Goal: Transaction & Acquisition: Purchase product/service

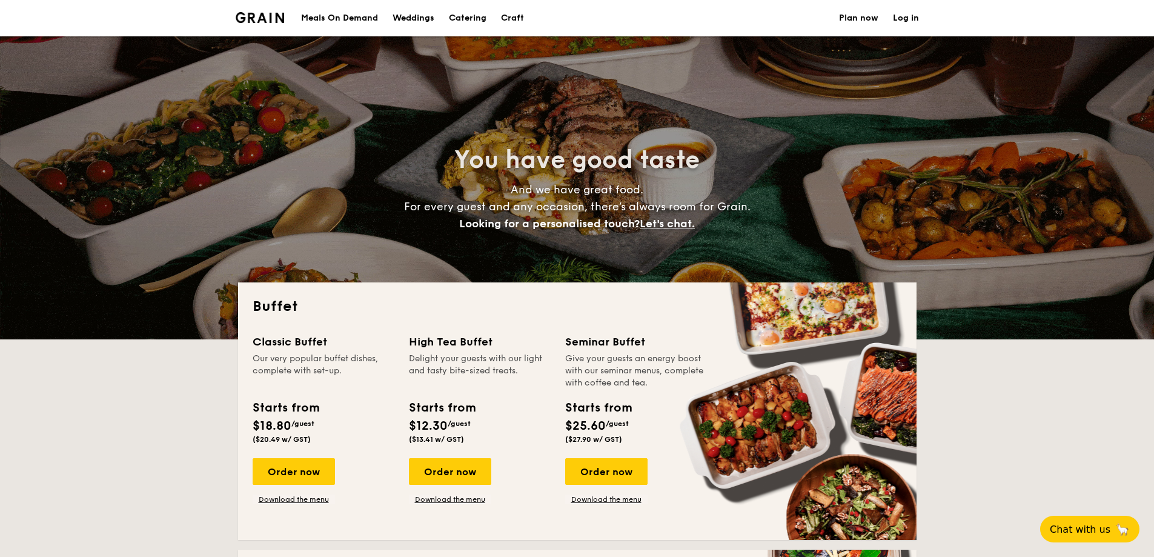
select select
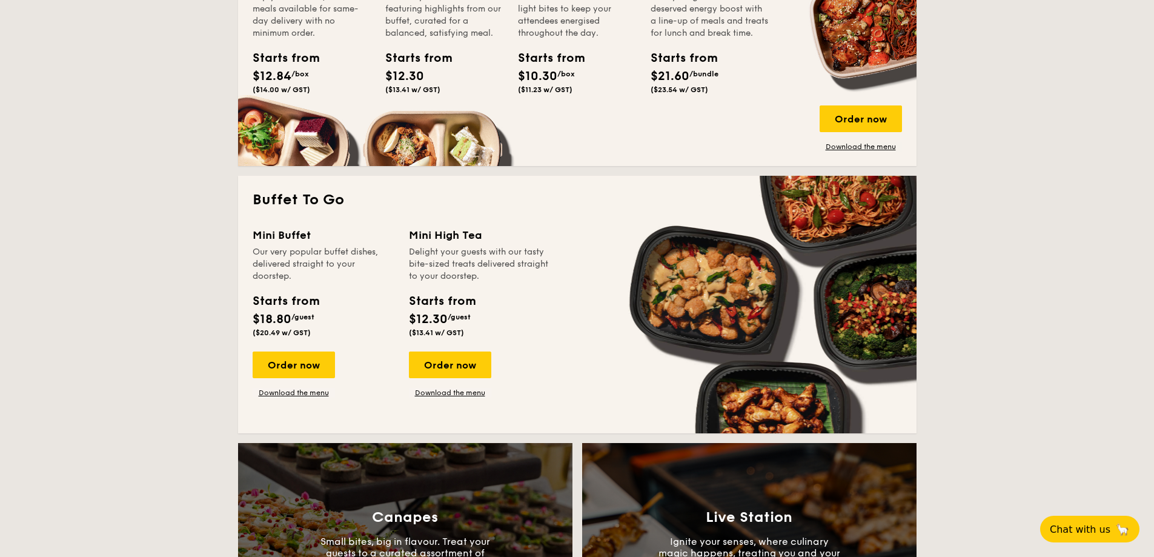
scroll to position [666, 0]
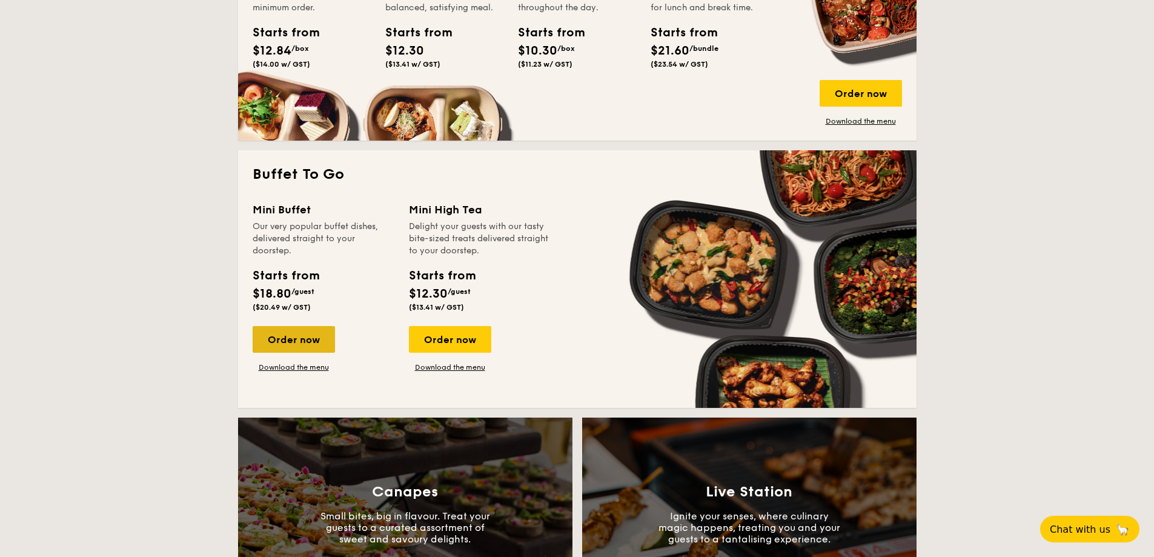
click at [311, 352] on div "Order now" at bounding box center [294, 339] width 82 height 27
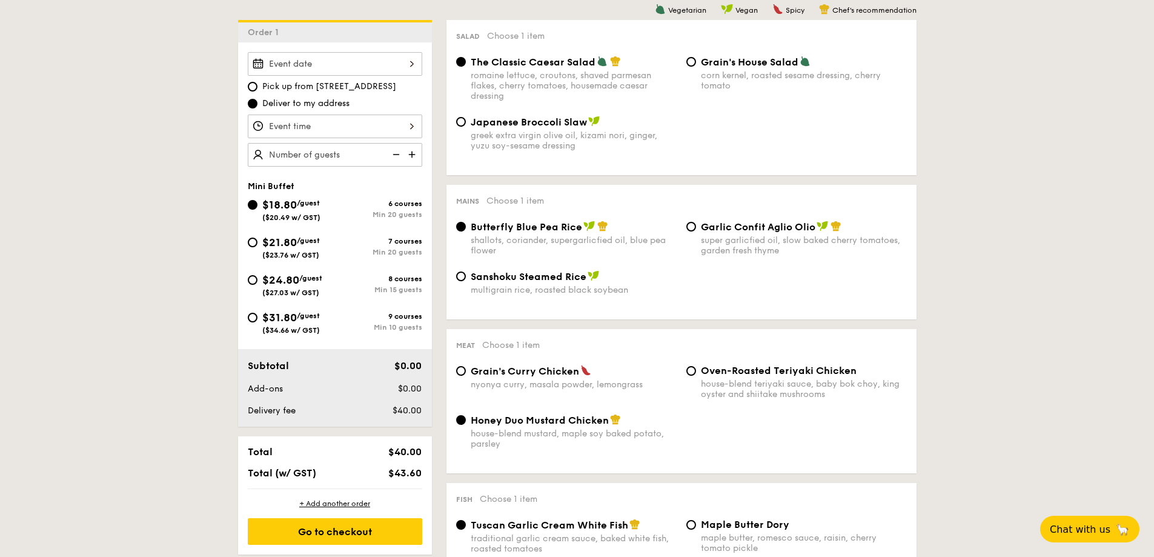
scroll to position [424, 0]
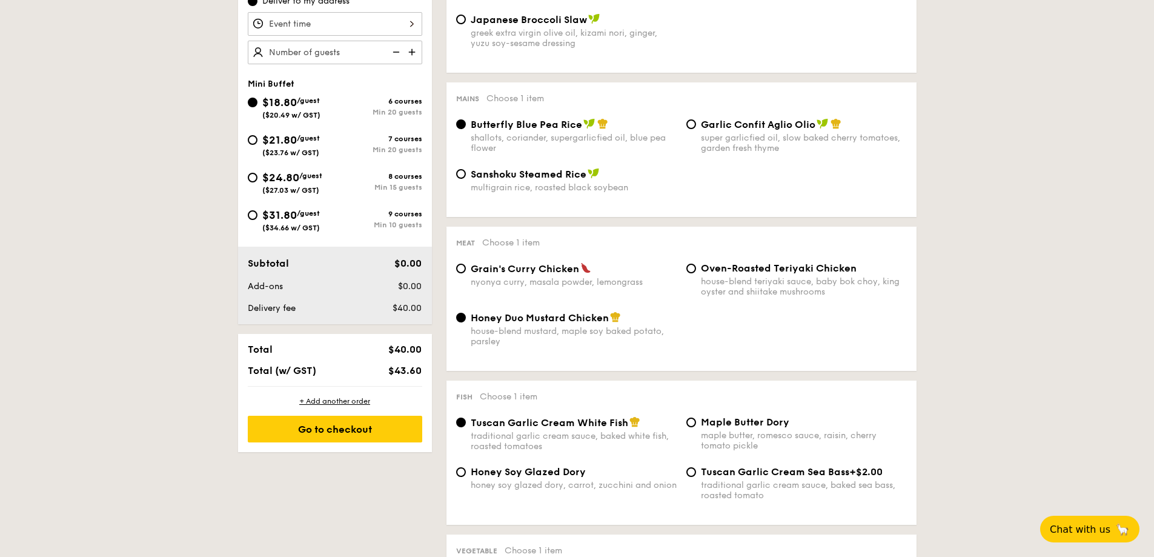
click at [250, 219] on div "$31.80 /guest ($34.66 w/ GST)" at bounding box center [291, 219] width 87 height 25
click at [250, 219] on input "$31.80 /guest ($34.66 w/ GST) 9 courses Min 10 guests" at bounding box center [253, 215] width 10 height 10
radio input "true"
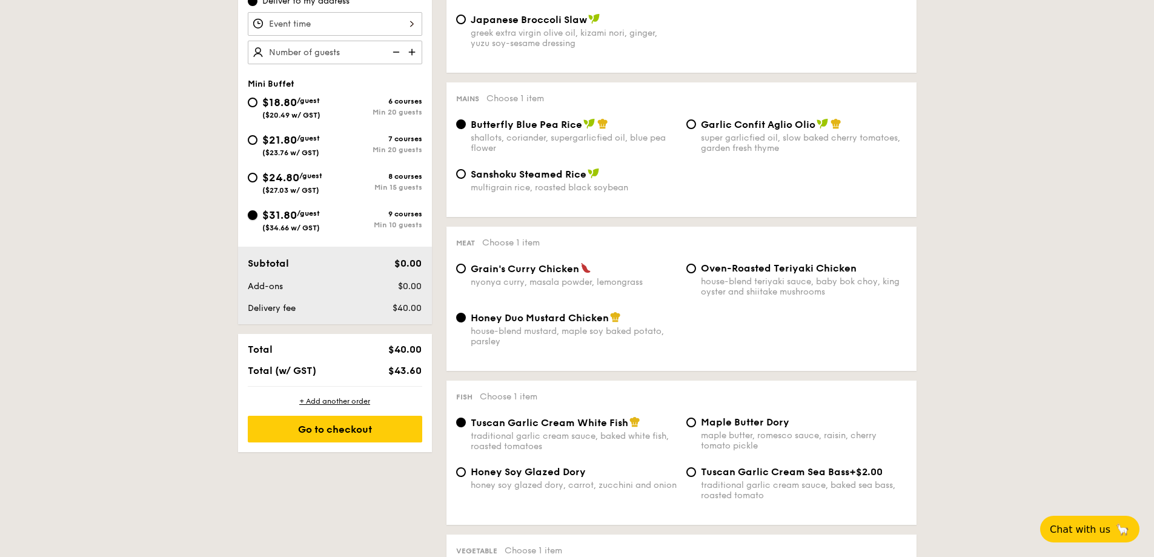
radio input "false"
radio input "true"
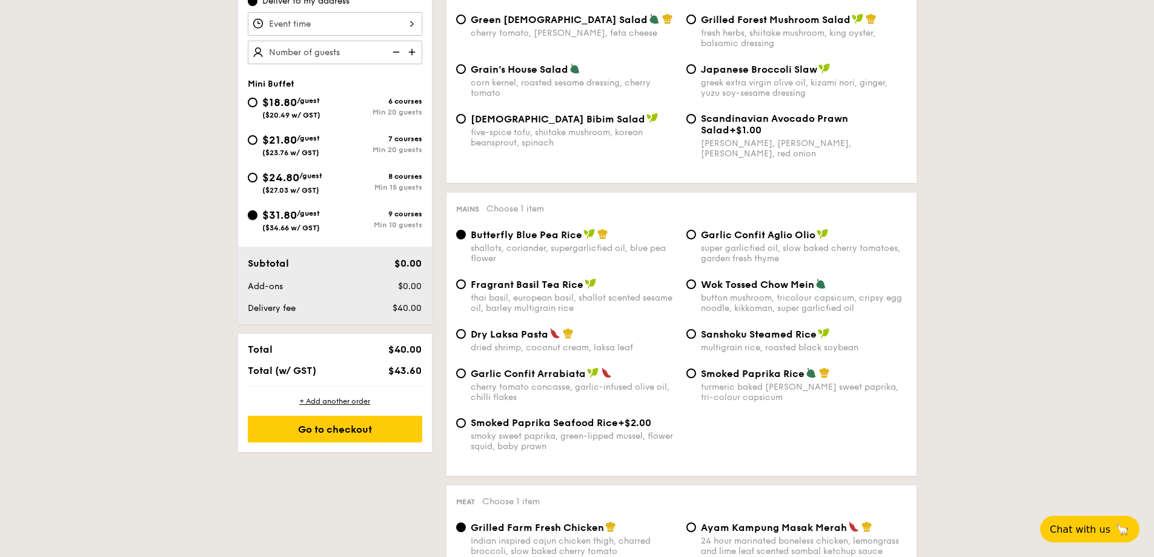
scroll to position [242, 0]
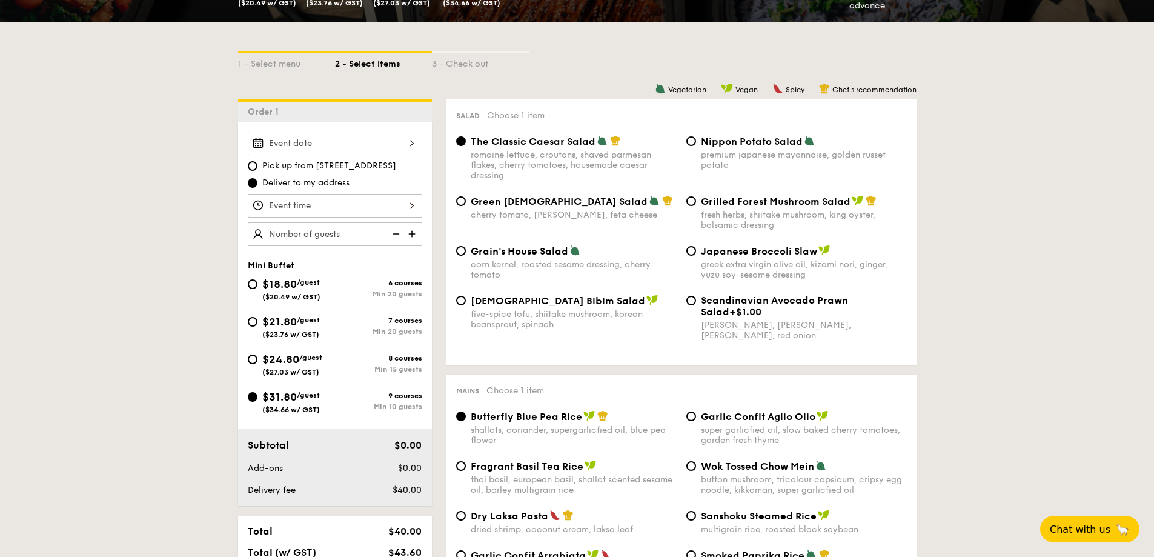
click at [589, 320] on div "five-spice tofu, shiitake mushroom, korean beansprout, spinach" at bounding box center [574, 319] width 206 height 21
click at [466, 305] on input "Korean Bibim Salad five-spice tofu, shiitake mushroom, korean beansprout, spina…" at bounding box center [461, 301] width 10 height 10
radio input "true"
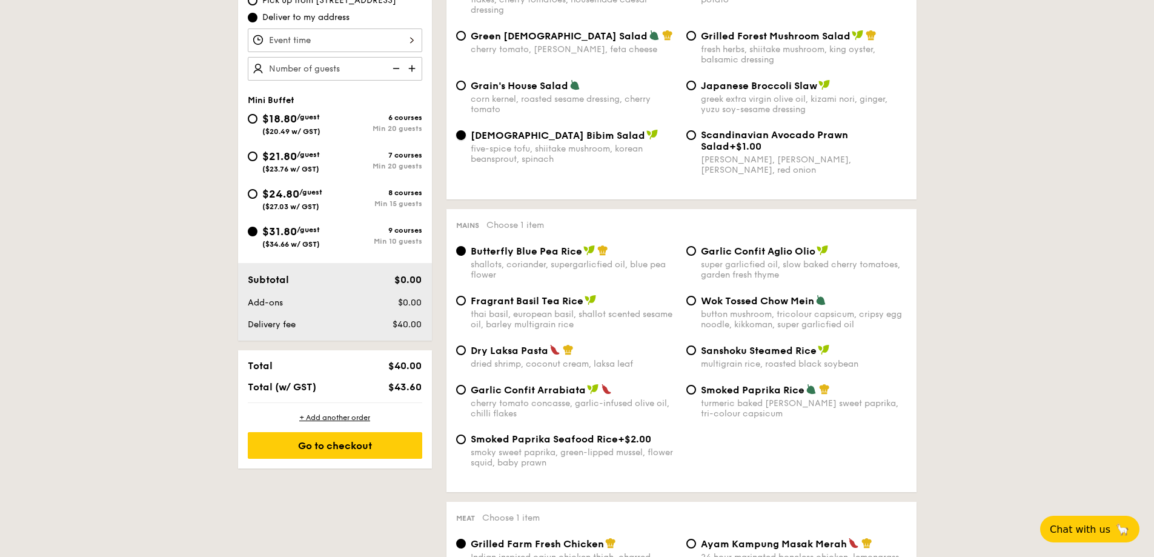
scroll to position [424, 0]
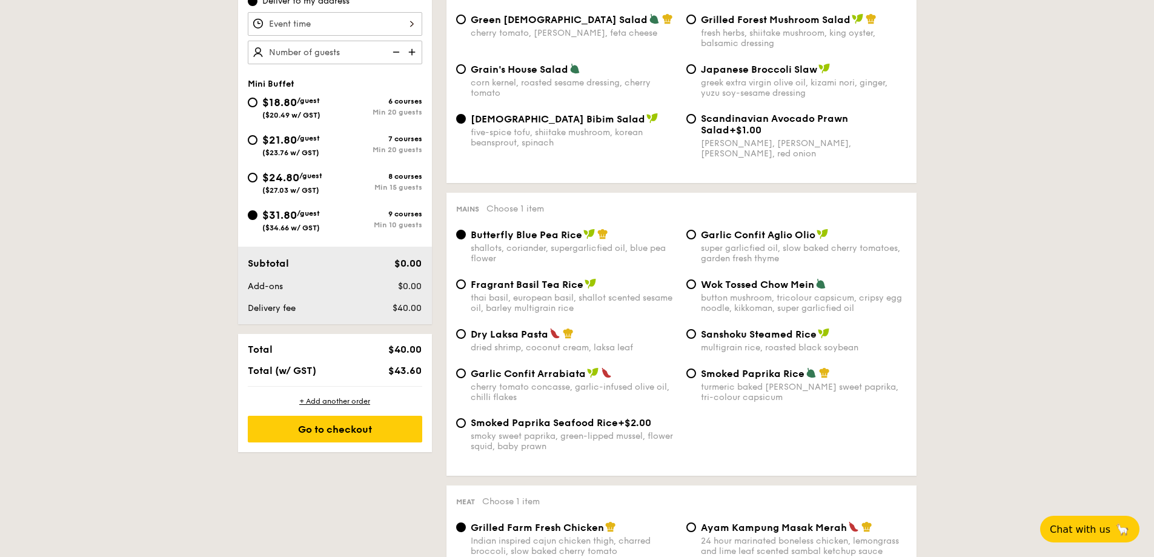
click at [749, 249] on div "super garlicfied oil, slow baked cherry tomatoes, garden fresh thyme" at bounding box center [804, 253] width 206 height 21
click at [696, 239] on input "Garlic Confit Aglio Olio super garlicfied oil, slow baked cherry tomatoes, gard…" at bounding box center [691, 235] width 10 height 10
radio input "true"
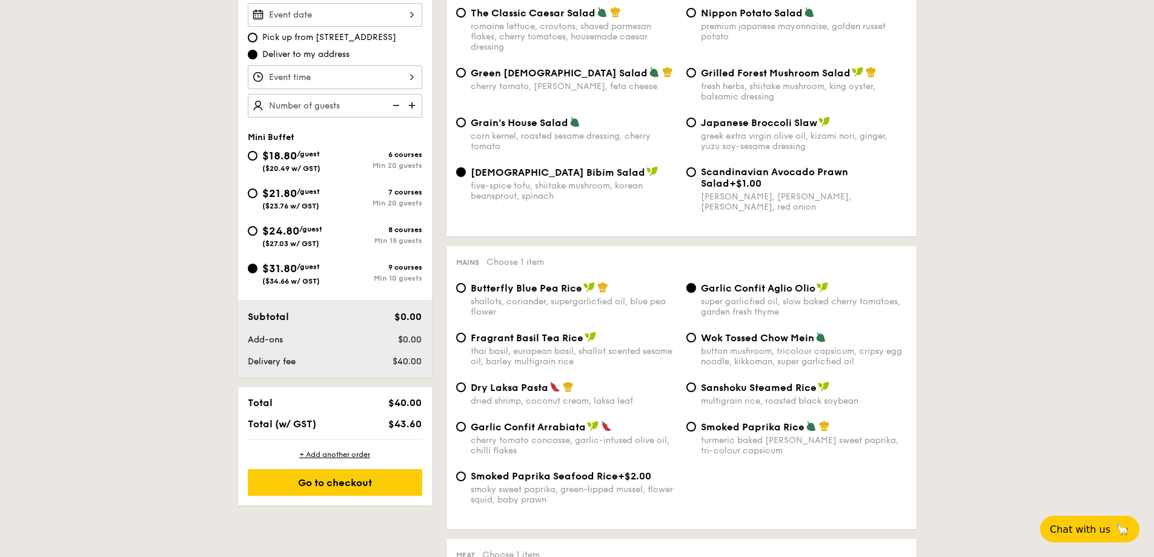
scroll to position [303, 0]
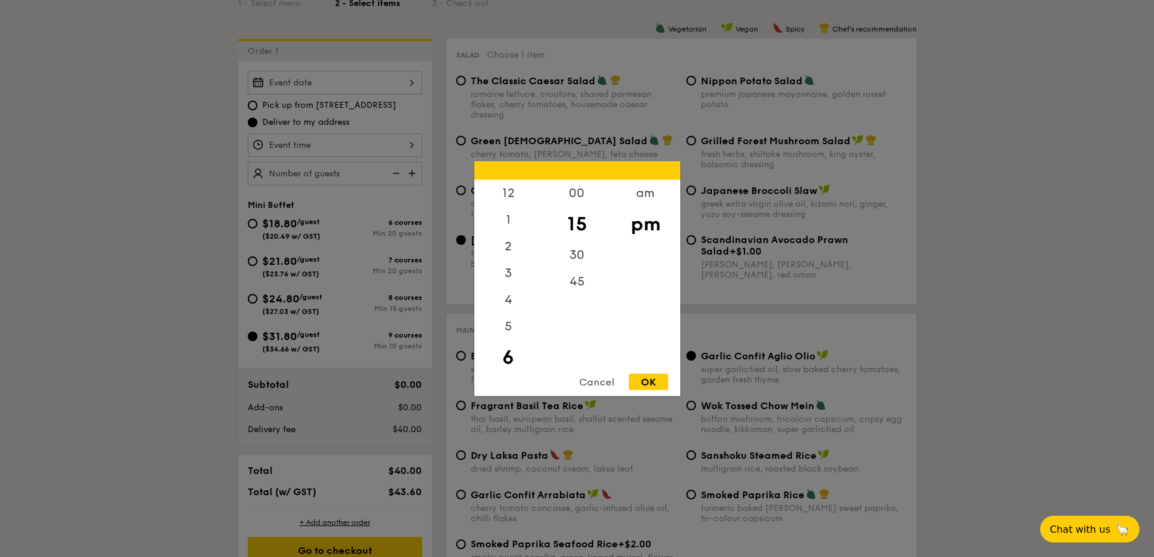
click at [325, 145] on div "12 1 2 3 4 5 6 7 8 9 10 11 00 15 30 45 am pm Cancel OK" at bounding box center [335, 145] width 174 height 24
click at [354, 88] on div at bounding box center [577, 278] width 1154 height 557
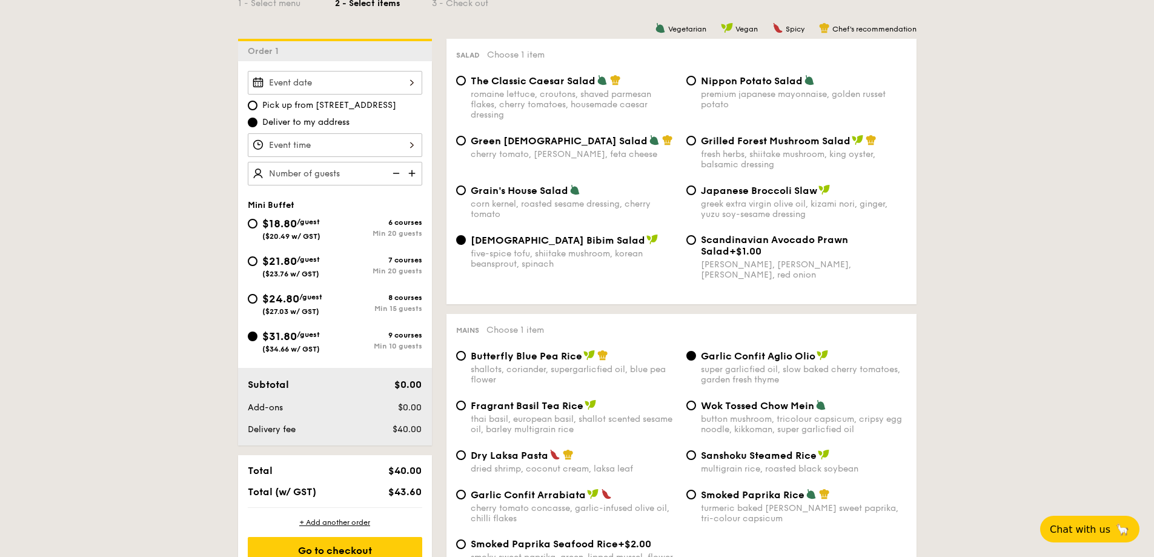
click at [364, 85] on div at bounding box center [335, 83] width 174 height 24
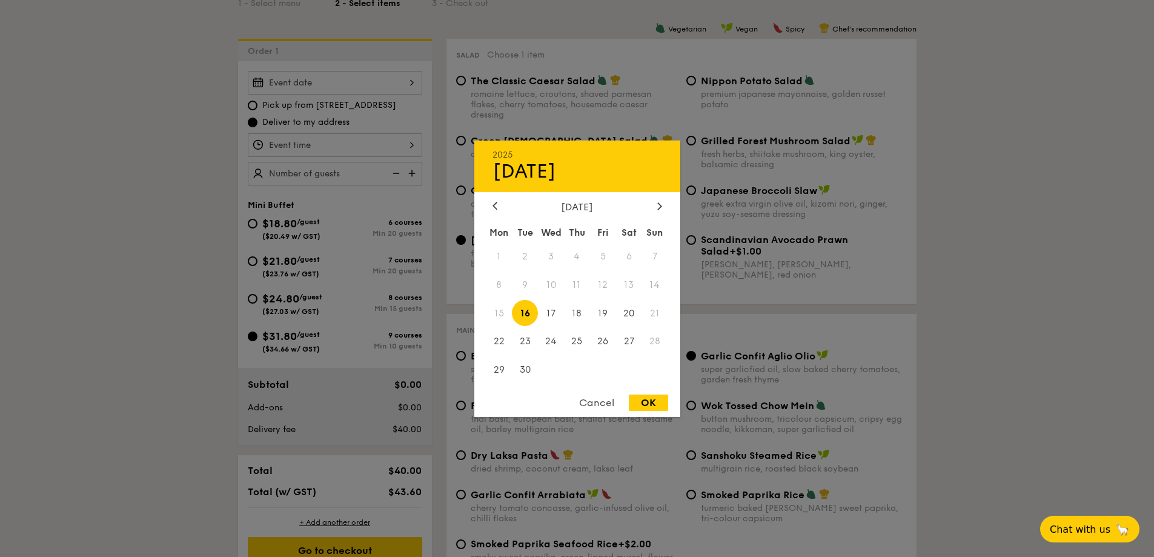
click at [1030, 306] on div at bounding box center [577, 278] width 1154 height 557
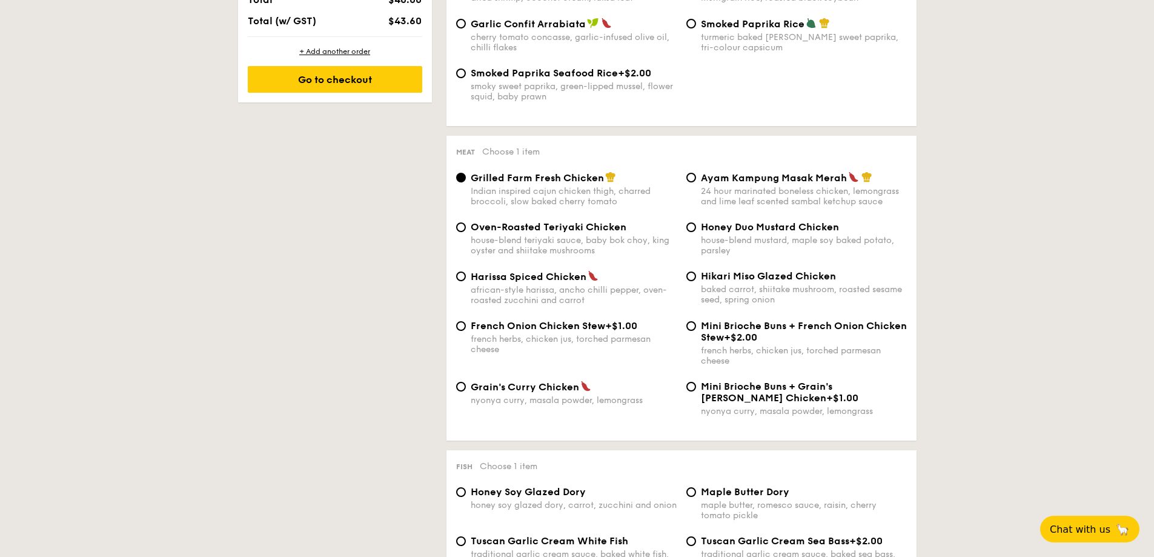
scroll to position [787, 0]
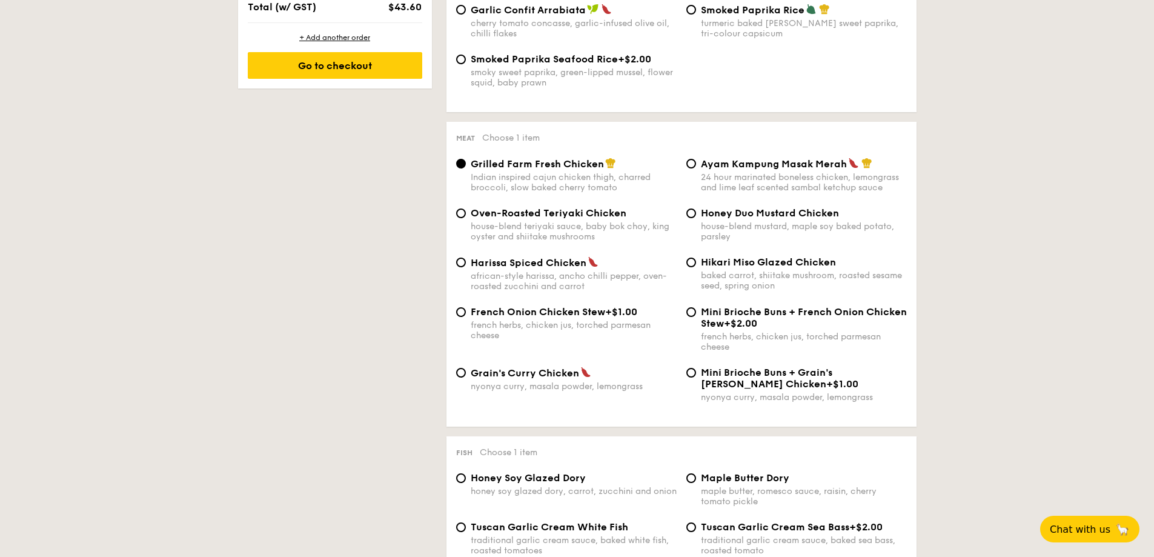
click at [747, 260] on span "Hikari Miso Glazed Chicken" at bounding box center [768, 262] width 135 height 12
click at [696, 260] on input "Hikari Miso Glazed Chicken baked carrot, shiitake mushroom, roasted sesame seed…" at bounding box center [691, 262] width 10 height 10
radio input "true"
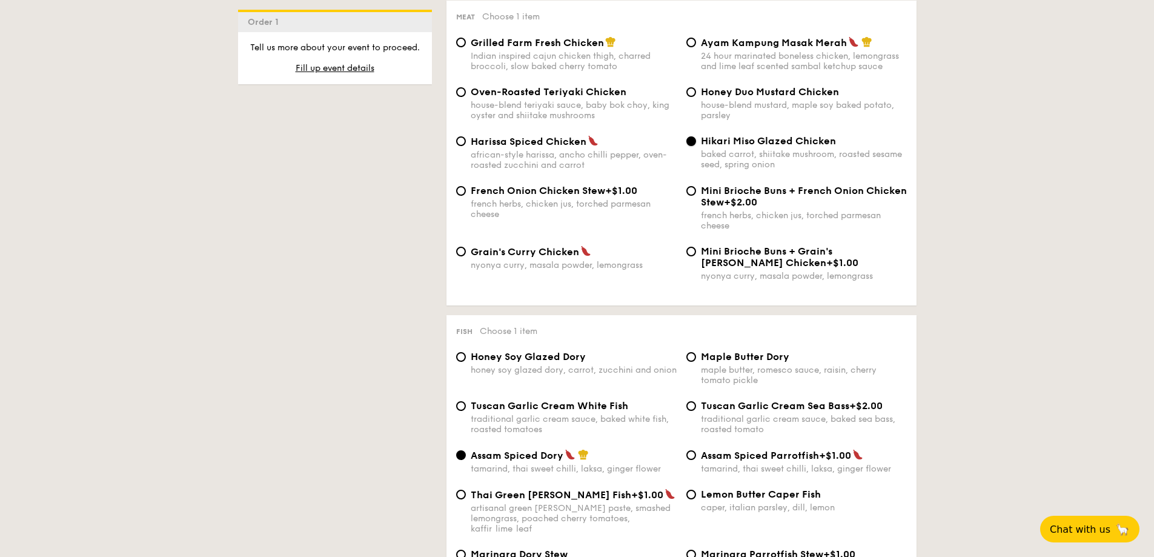
scroll to position [848, 0]
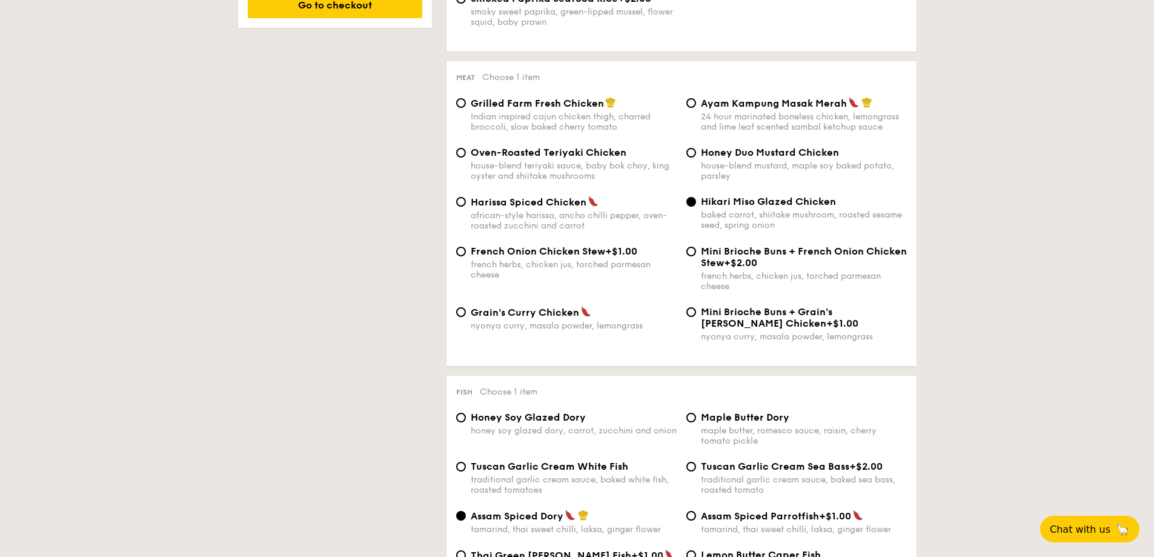
click at [586, 114] on div "Indian inspired cajun chicken thigh, charred broccoli, slow baked cherry tomato" at bounding box center [574, 121] width 206 height 21
click at [466, 108] on input "Grilled Farm Fresh Chicken Indian inspired cajun chicken thigh, charred broccol…" at bounding box center [461, 103] width 10 height 10
radio input "true"
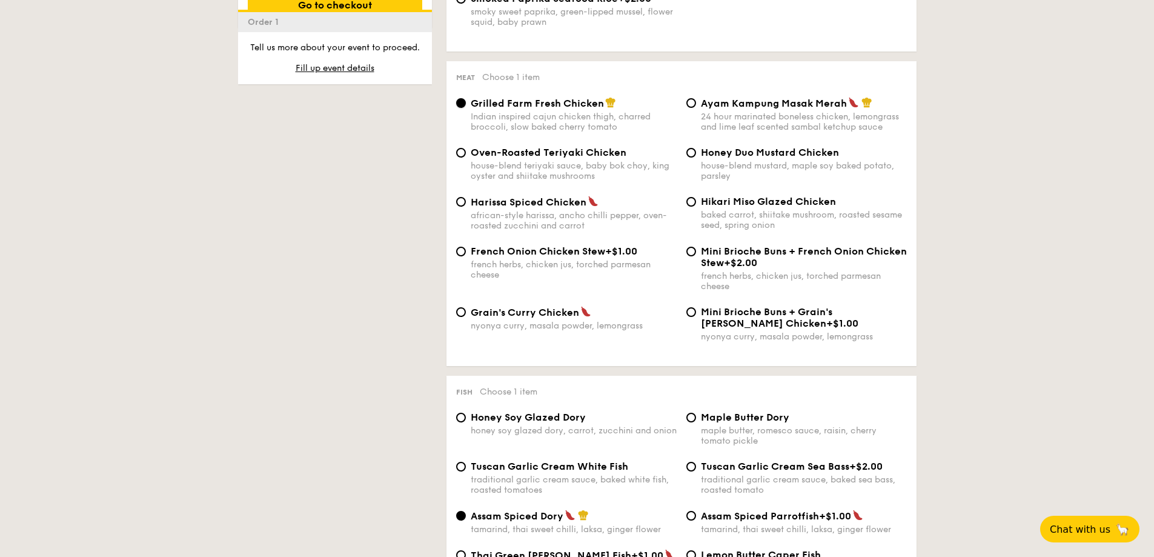
scroll to position [1030, 0]
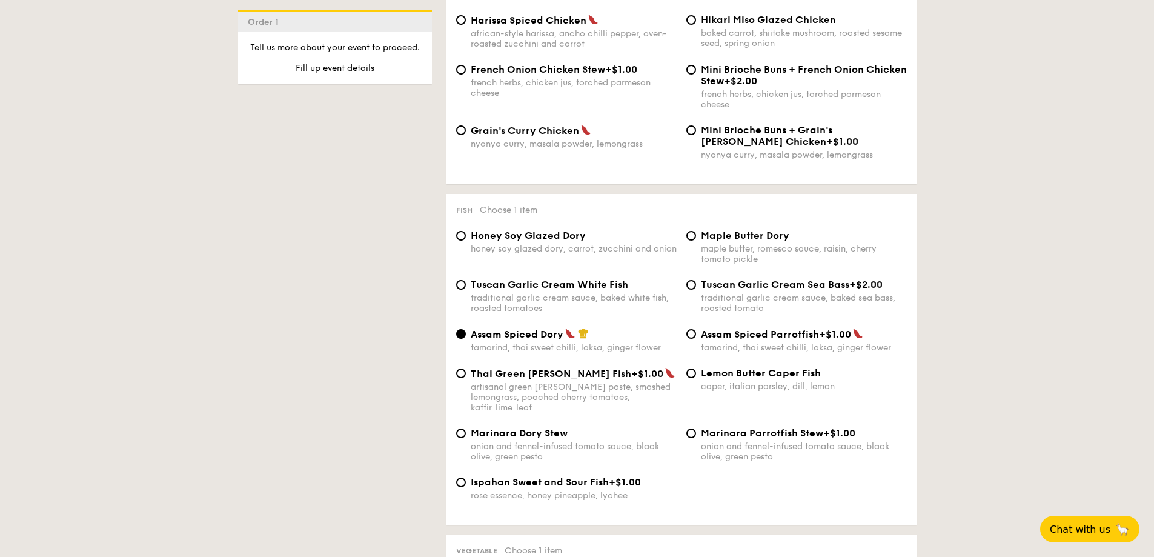
click at [742, 299] on div "traditional garlic cream sauce, baked sea bass, roasted tomato" at bounding box center [804, 303] width 206 height 21
click at [696, 290] on input "Tuscan Garlic Cream Sea Bass +$2.00 traditional garlic cream sauce, baked sea b…" at bounding box center [691, 285] width 10 height 10
radio input "true"
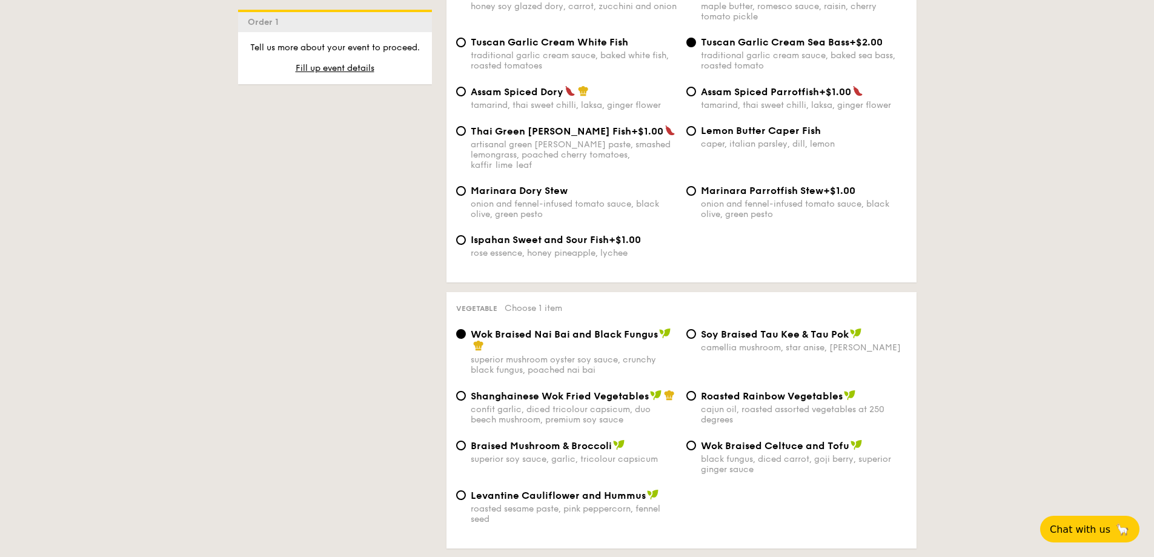
click at [716, 454] on div "black fungus, diced carrot, goji berry, superior ginger sauce" at bounding box center [804, 464] width 206 height 21
click at [696, 445] on input "Wok Braised Celtuce and Tofu black fungus, diced carrot, goji [PERSON_NAME], su…" at bounding box center [691, 445] width 10 height 10
radio input "true"
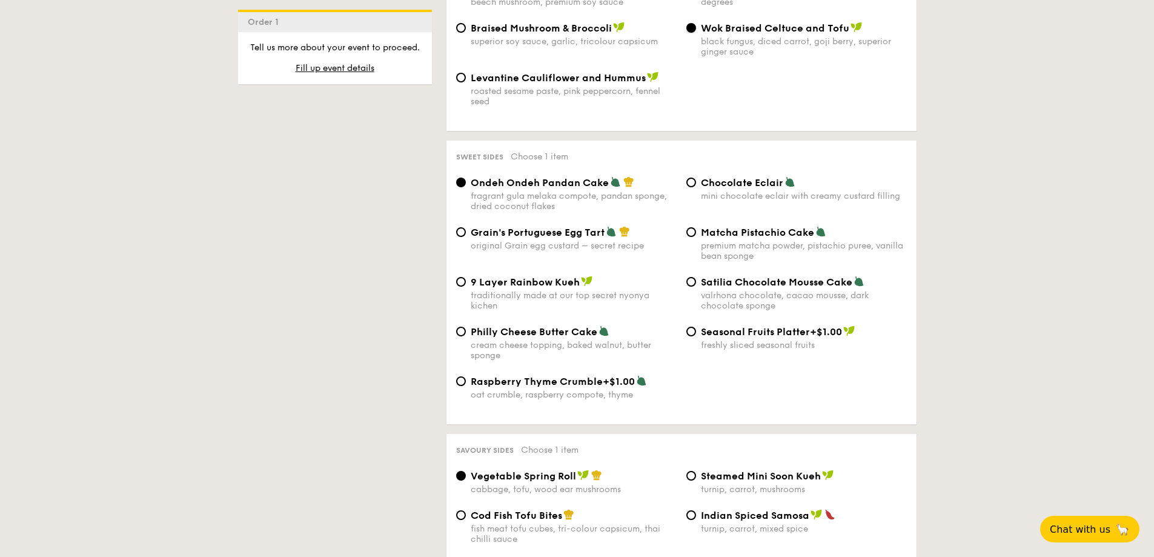
scroll to position [1696, 0]
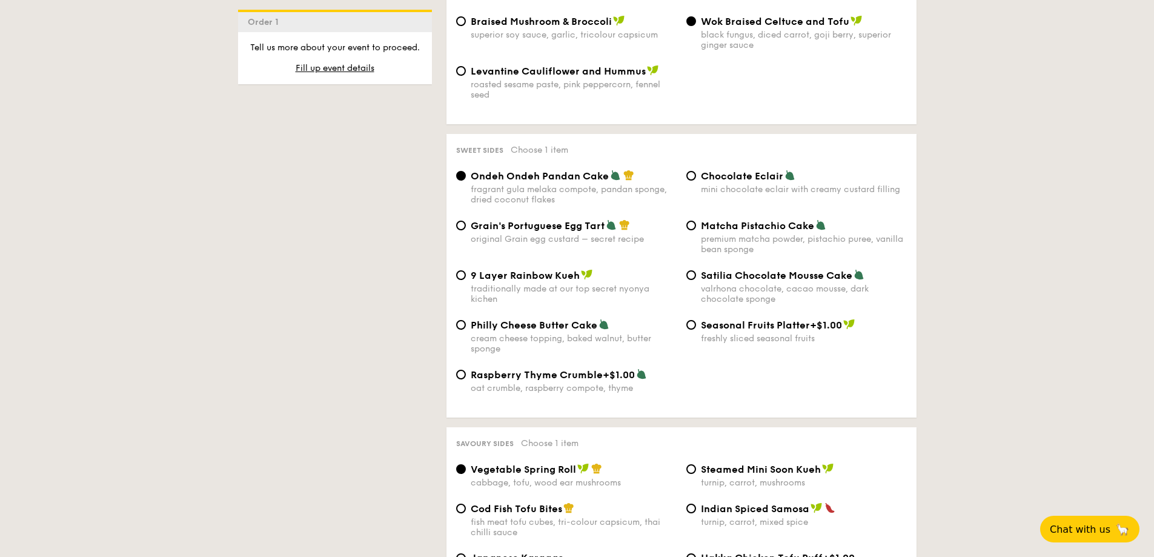
click at [537, 283] on div "traditionally made at our top secret nyonya kichen" at bounding box center [574, 293] width 206 height 21
click at [466, 279] on input "9 Layer Rainbow Kueh traditionally made at our top secret nyonya kichen" at bounding box center [461, 275] width 10 height 10
radio input "true"
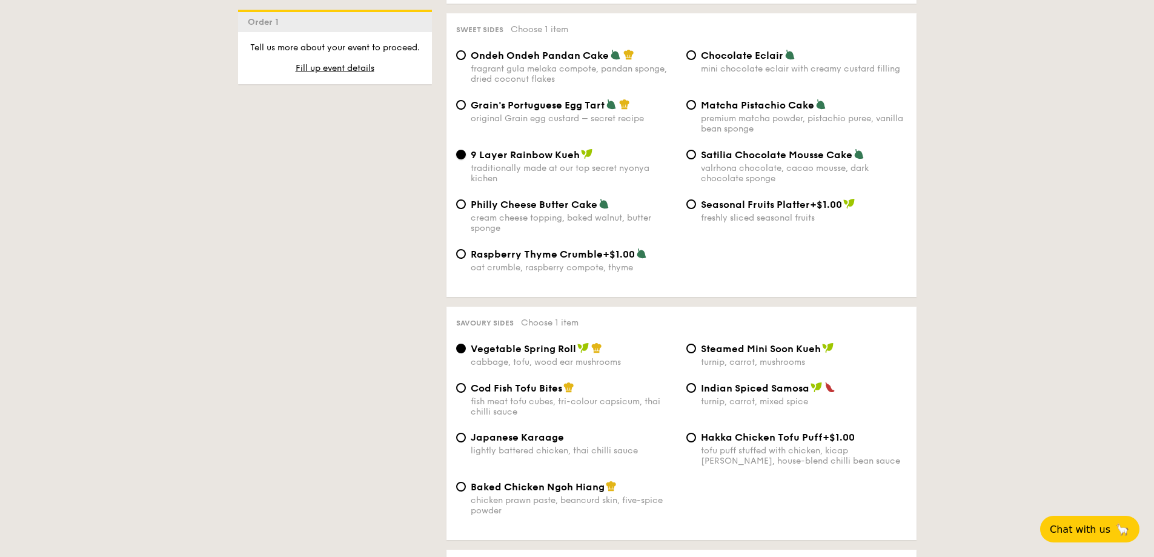
scroll to position [1817, 0]
click at [542, 480] on span "Baked Chicken Ngoh Hiang" at bounding box center [538, 486] width 134 height 12
click at [466, 481] on input "Baked Chicken Ngoh Hiang chicken prawn paste, beancurd skin, five-spice powder" at bounding box center [461, 486] width 10 height 10
radio input "true"
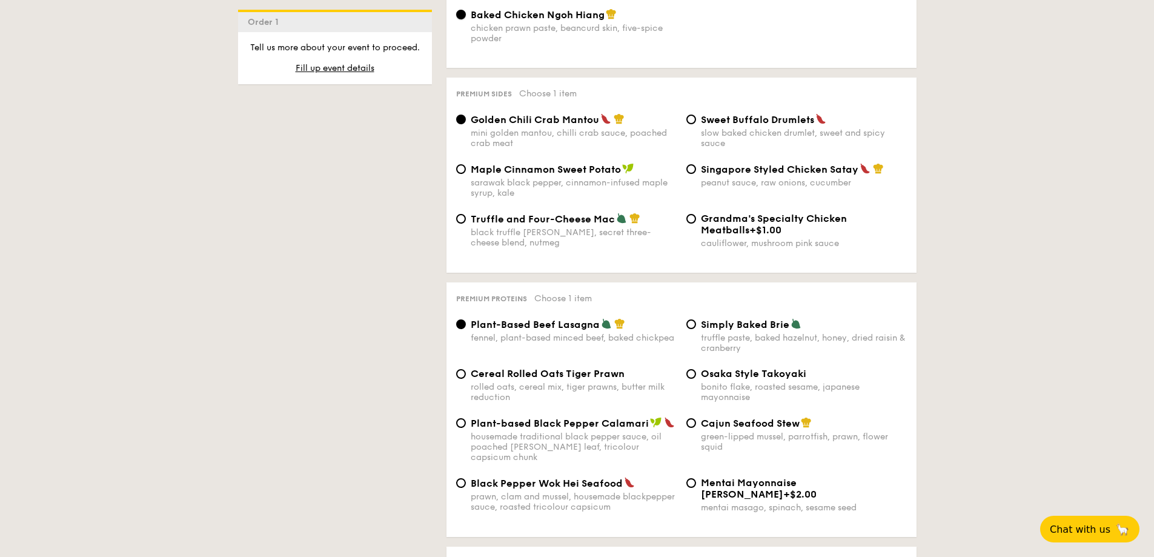
scroll to position [2302, 0]
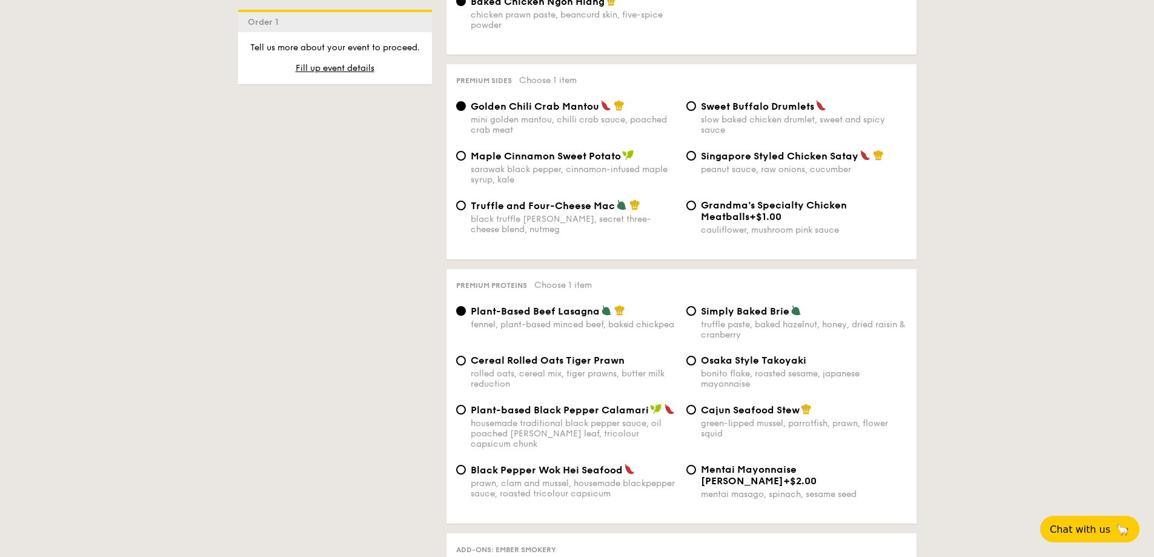
click at [856, 418] on div "green-lipped mussel, parrotfish, prawn, flower squid" at bounding box center [804, 428] width 206 height 21
click at [696, 408] on input "Cajun Seafood Stew green-lipped mussel, parrotfish, prawn, flower squid" at bounding box center [691, 410] width 10 height 10
radio input "true"
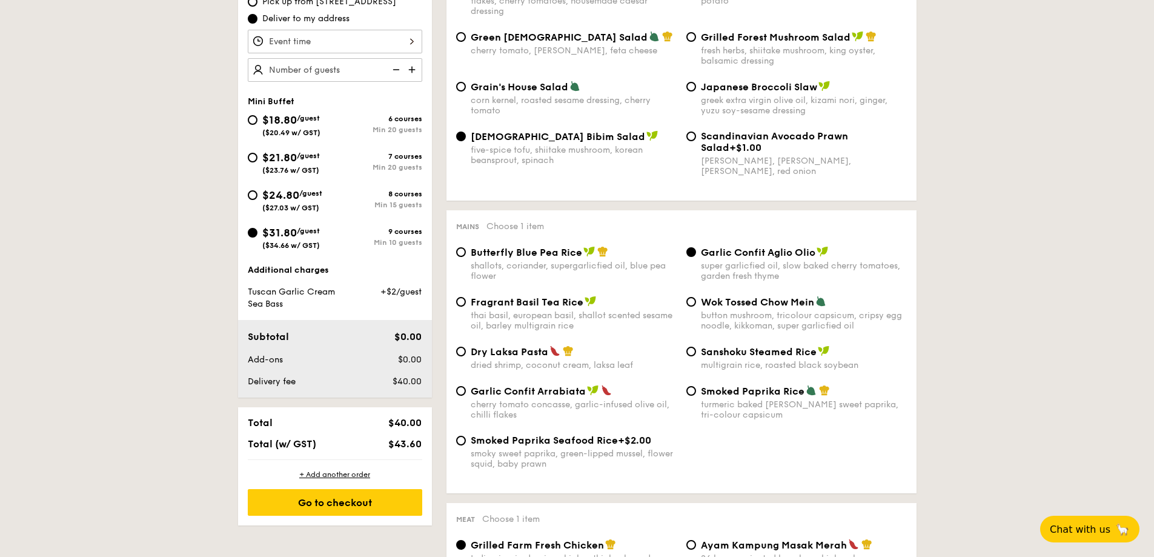
scroll to position [424, 0]
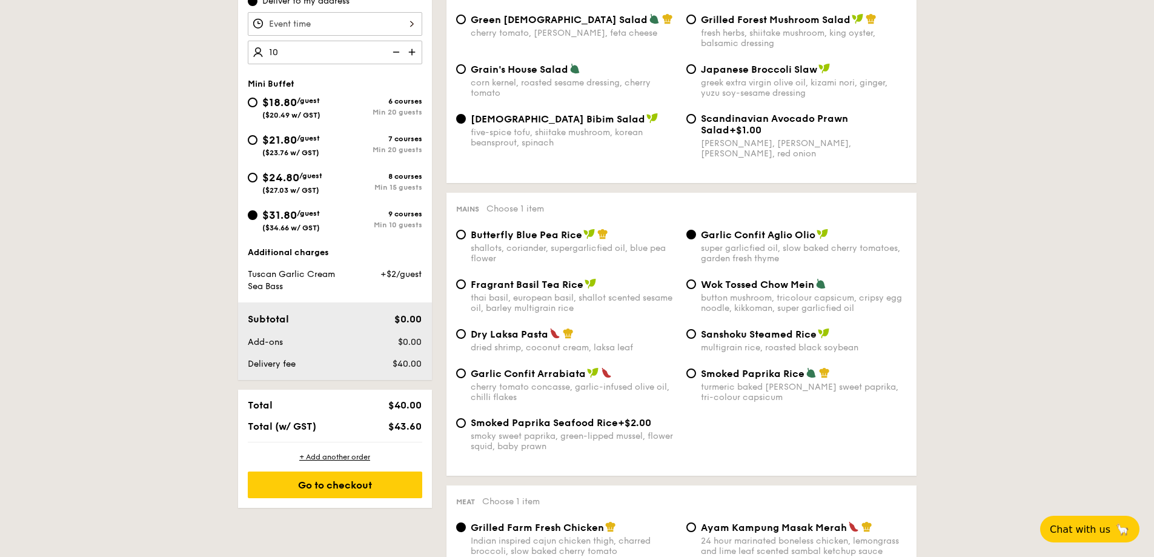
type input "10 guests"
click at [389, 78] on div "Pick up from [STREET_ADDRESS] Deliver to my address 10 guests Mini Buffet $18.8…" at bounding box center [335, 160] width 194 height 440
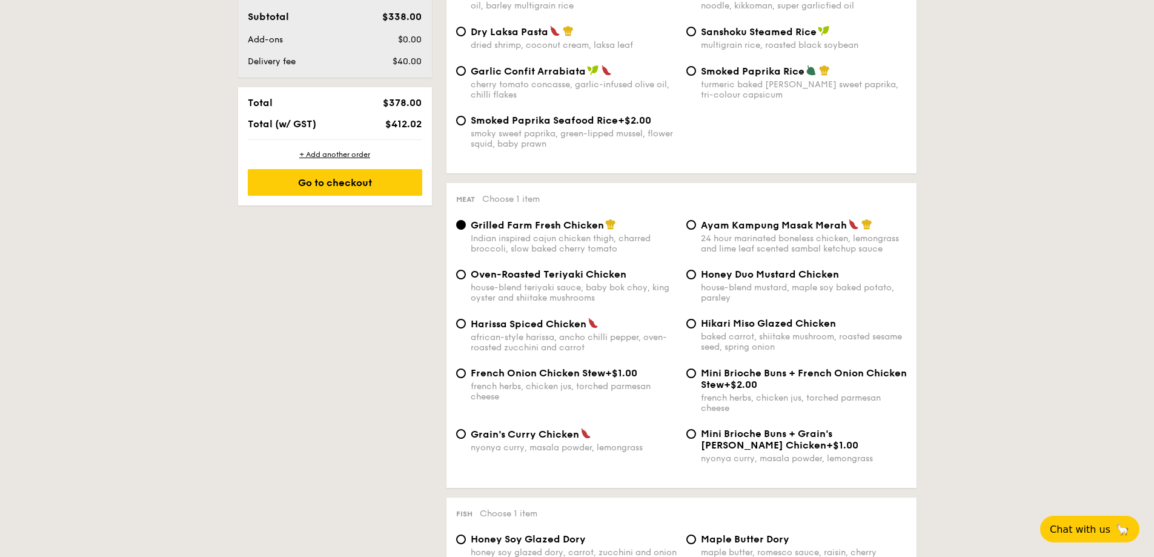
scroll to position [727, 0]
click at [710, 223] on span "Ayam Kampung Masak Merah" at bounding box center [774, 225] width 146 height 12
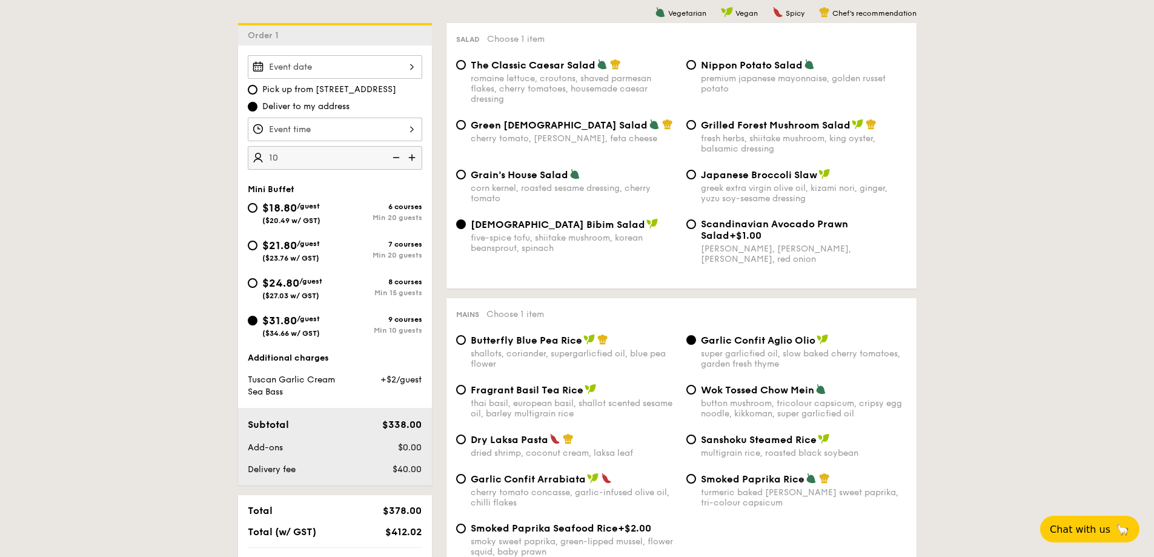
scroll to position [485, 0]
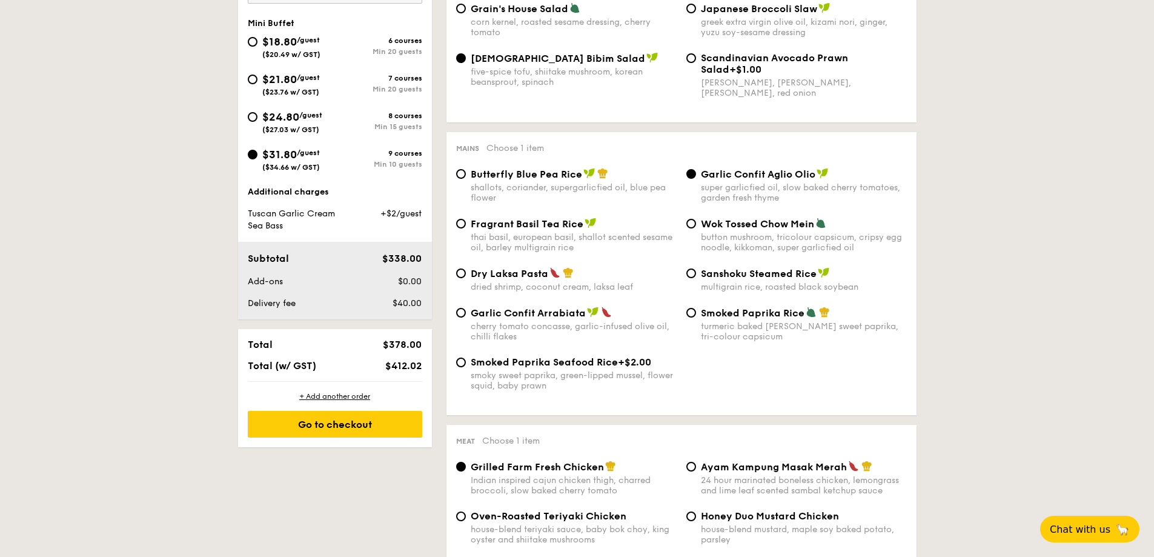
click at [604, 279] on div "Dry Laksa Pasta dried shrimp, coconut cream, laksa leaf" at bounding box center [574, 279] width 206 height 25
click at [466, 278] on input "Dry Laksa Pasta dried shrimp, coconut cream, laksa leaf" at bounding box center [461, 273] width 10 height 10
radio input "true"
click at [737, 188] on div "super garlicfied oil, slow baked cherry tomatoes, garden fresh thyme" at bounding box center [804, 192] width 206 height 21
click at [696, 179] on input "Garlic Confit Aglio Olio super garlicfied oil, slow baked cherry tomatoes, gard…" at bounding box center [691, 174] width 10 height 10
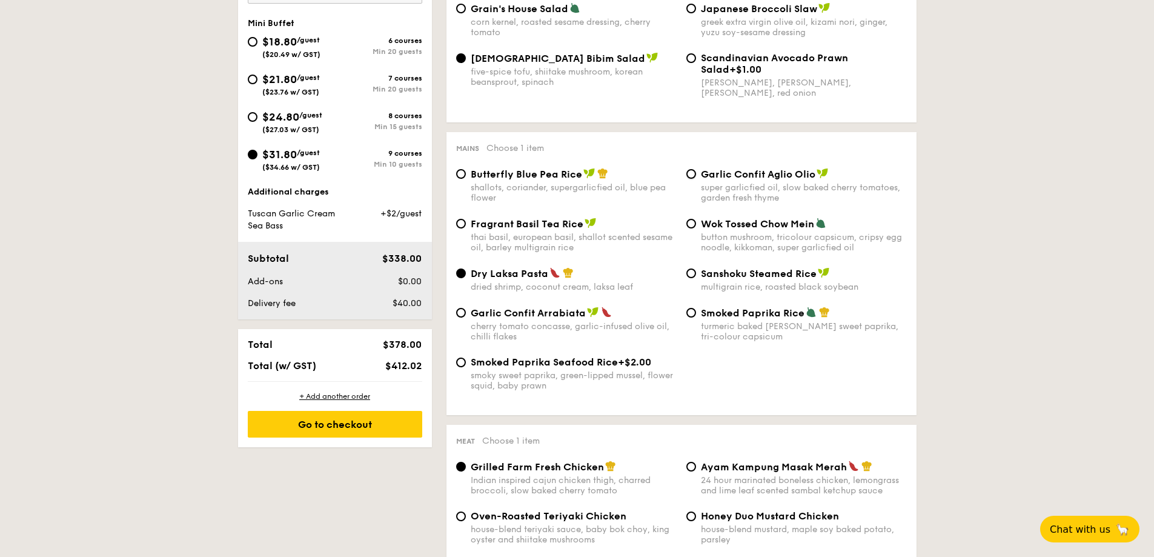
radio input "true"
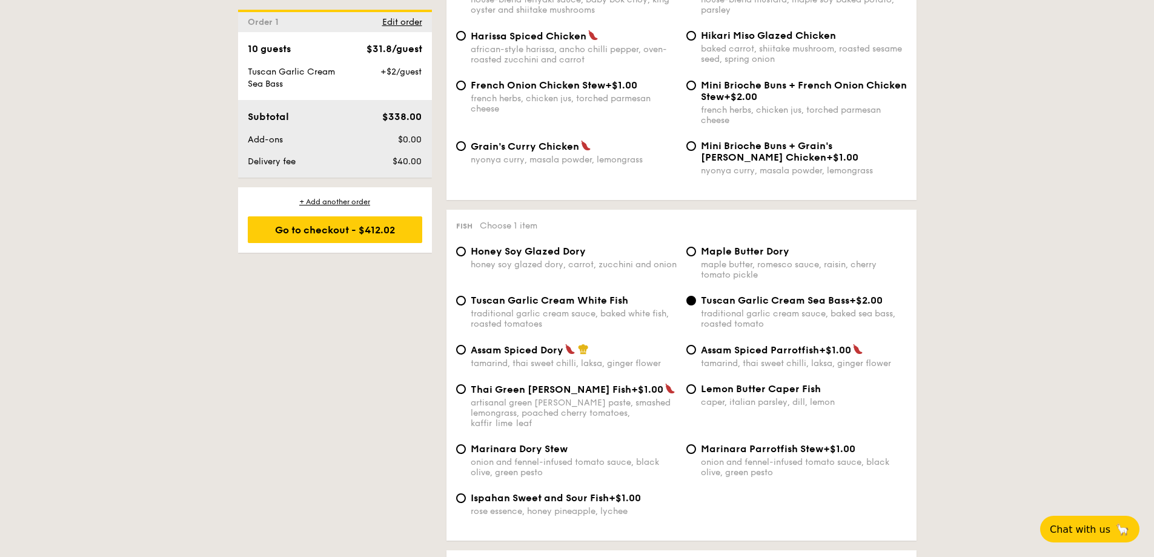
scroll to position [1090, 0]
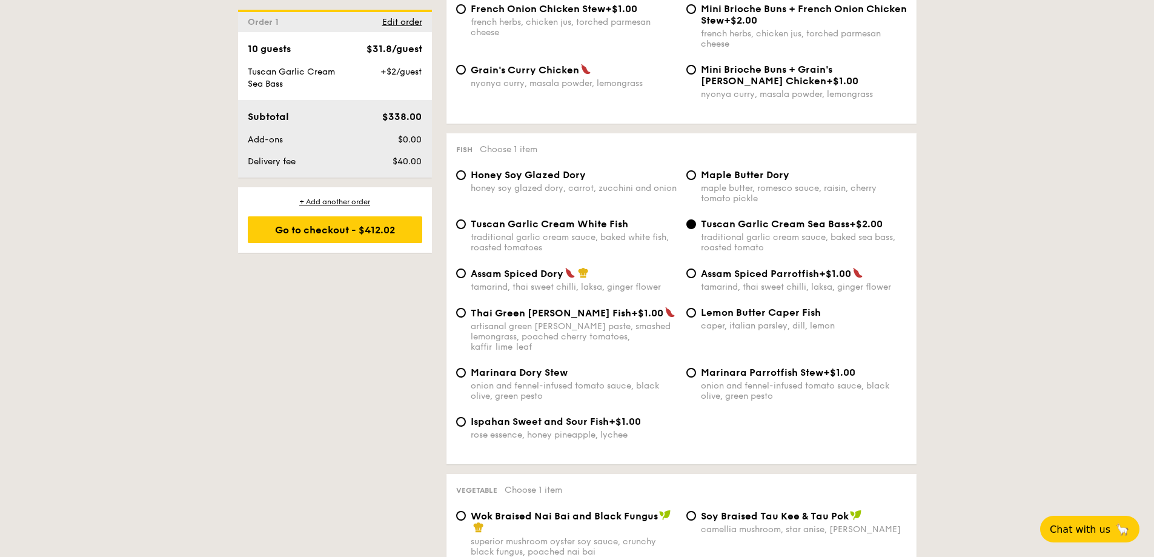
click at [487, 429] on div "rose essence, honey pineapple, lychee" at bounding box center [574, 434] width 206 height 10
click at [466, 422] on input "Ispahan Sweet and Sour Fish +$1.00 rose essence, honey pineapple, lychee" at bounding box center [461, 422] width 10 height 10
radio input "true"
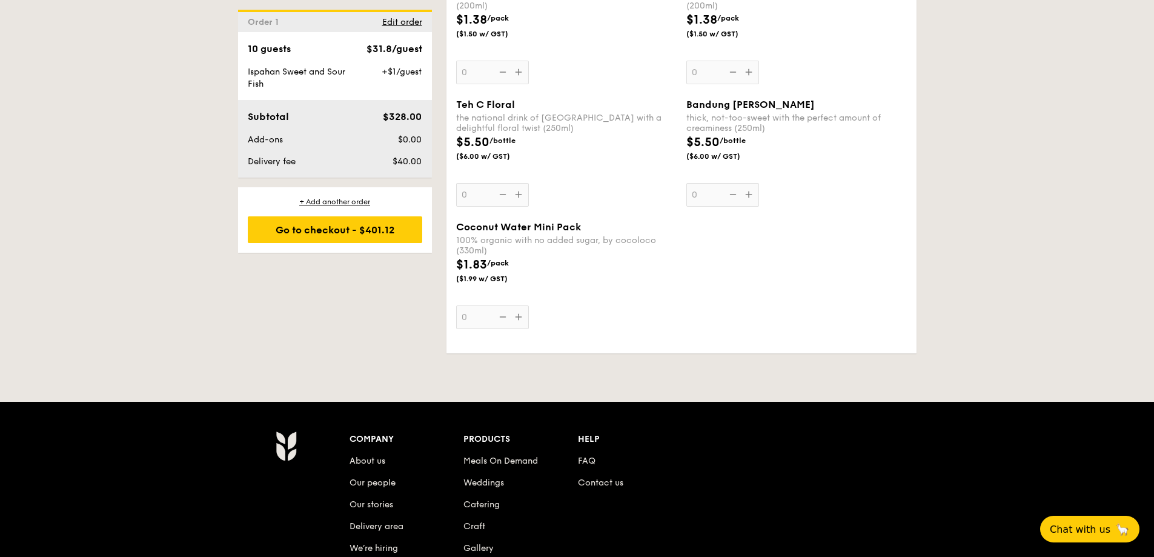
scroll to position [4058, 0]
